Goal: Check status: Check status

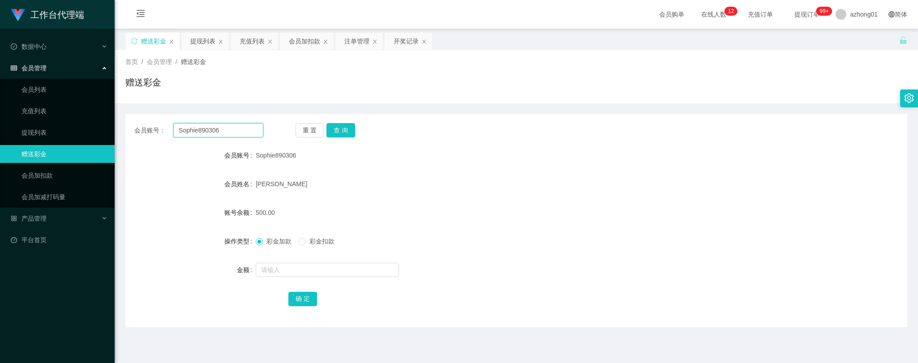
drag, startPoint x: 220, startPoint y: 132, endPoint x: 142, endPoint y: 132, distance: 77.5
click at [142, 132] on div "会员账号： Sophie890306" at bounding box center [198, 130] width 129 height 14
paste input "786678"
type input "786678"
click at [343, 132] on button "查 询" at bounding box center [340, 130] width 29 height 14
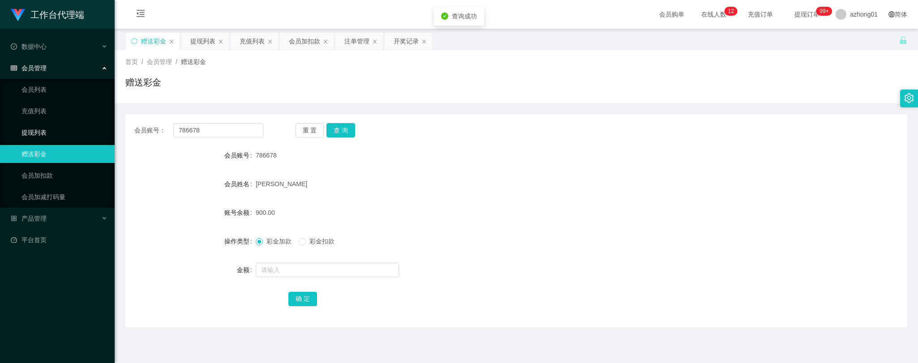
click at [39, 130] on link "提现列表" at bounding box center [64, 133] width 86 height 18
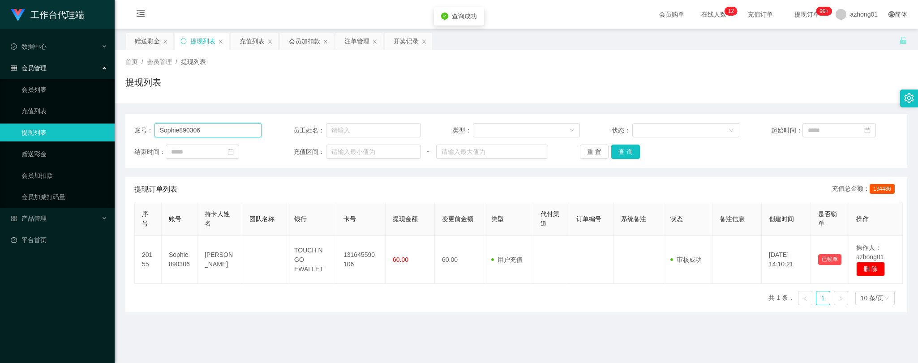
drag, startPoint x: 204, startPoint y: 132, endPoint x: 86, endPoint y: 131, distance: 117.8
click at [86, 131] on section "工作台代理端 数据中心 会员管理 会员列表 充值列表 提现列表 赠送彩金 会员加扣款 会员加减打码量 产品管理 开奖记录 注单管理 产品列表 即时注单 产品预…" at bounding box center [459, 227] width 918 height 454
paste input "786678"
type input "786678"
click at [619, 151] on button "查 询" at bounding box center [625, 152] width 29 height 14
